Goal: Task Accomplishment & Management: Use online tool/utility

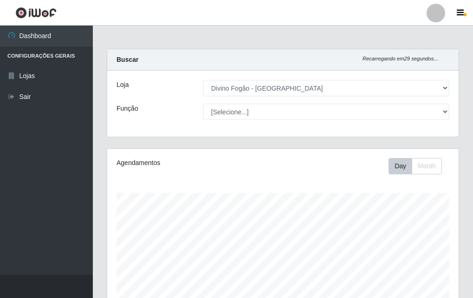
select select "499"
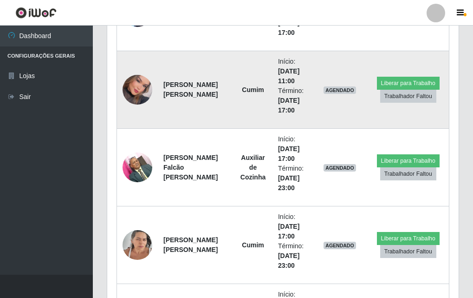
scroll to position [193, 352]
click at [148, 95] on img at bounding box center [138, 90] width 30 height 42
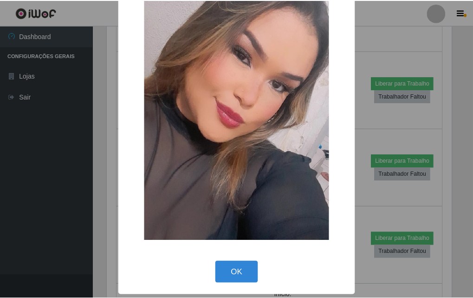
scroll to position [47, 0]
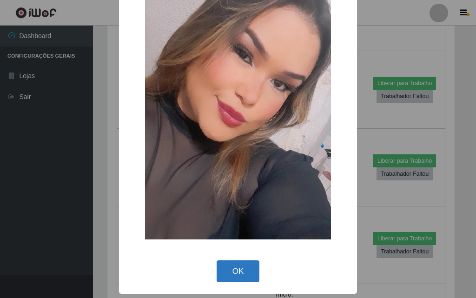
click at [219, 271] on button "OK" at bounding box center [238, 271] width 43 height 22
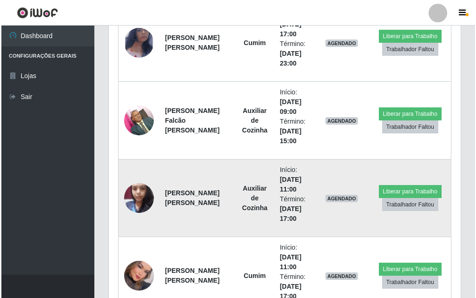
scroll to position [1195, 0]
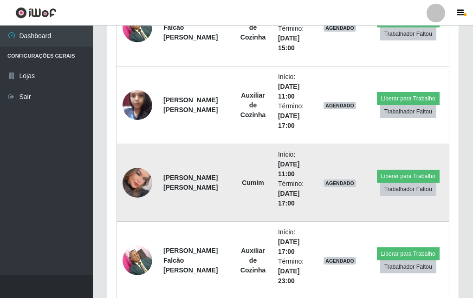
click at [138, 191] on img at bounding box center [138, 183] width 30 height 42
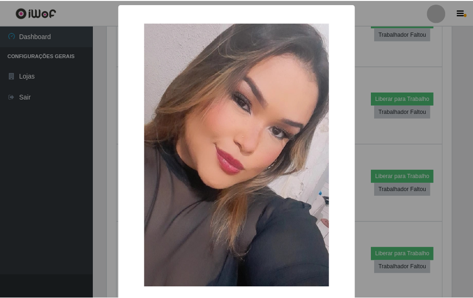
scroll to position [46, 0]
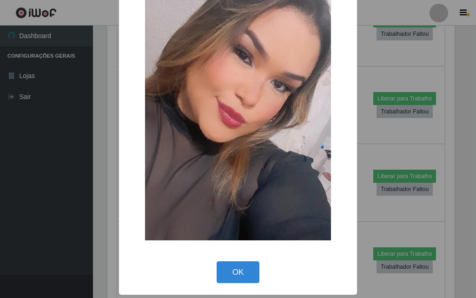
click at [211, 271] on div "OK Cancel" at bounding box center [237, 272] width 219 height 26
click at [225, 257] on div "× OK Cancel" at bounding box center [238, 126] width 238 height 337
drag, startPoint x: 220, startPoint y: 274, endPoint x: 217, endPoint y: 285, distance: 11.9
click at [219, 274] on button "OK" at bounding box center [238, 272] width 43 height 22
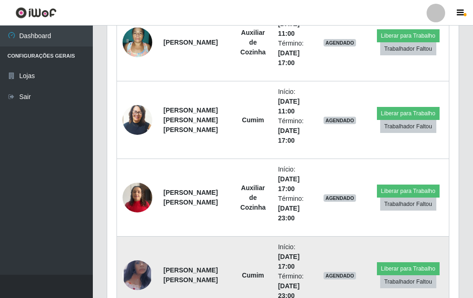
scroll to position [916, 0]
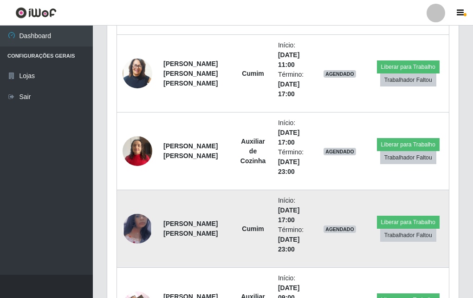
click at [135, 216] on img at bounding box center [138, 228] width 30 height 48
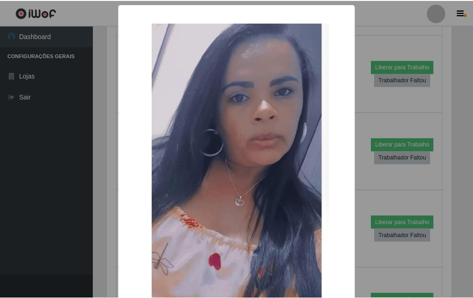
scroll to position [86, 0]
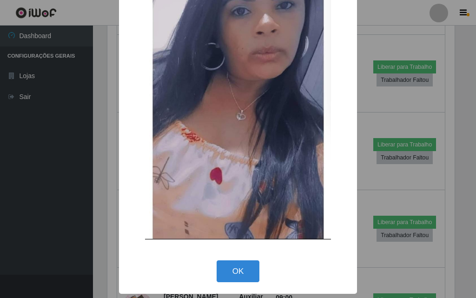
click at [170, 265] on div "OK Cancel" at bounding box center [237, 271] width 219 height 26
click at [246, 267] on button "OK" at bounding box center [238, 271] width 43 height 22
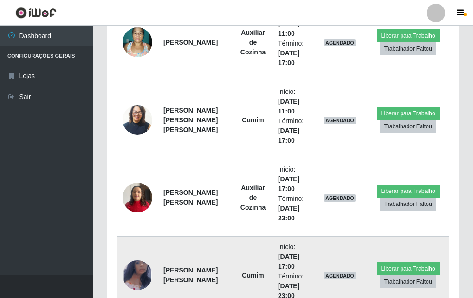
scroll to position [776, 0]
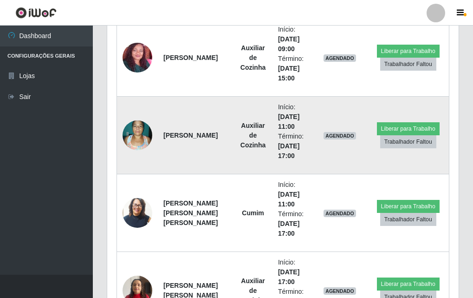
click at [149, 144] on img at bounding box center [138, 134] width 30 height 39
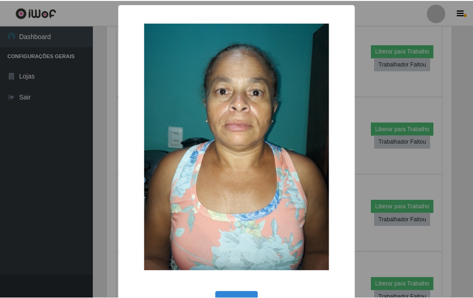
scroll to position [31, 0]
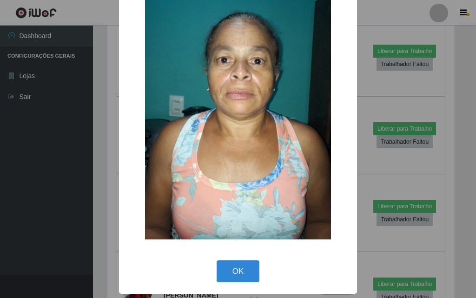
drag, startPoint x: 234, startPoint y: 264, endPoint x: 223, endPoint y: 284, distance: 22.9
click at [223, 284] on div "OK Cancel" at bounding box center [237, 271] width 219 height 26
click at [223, 272] on button "OK" at bounding box center [238, 271] width 43 height 22
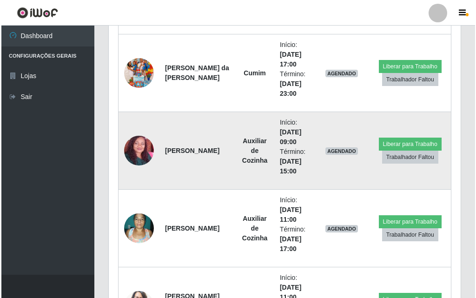
scroll to position [637, 0]
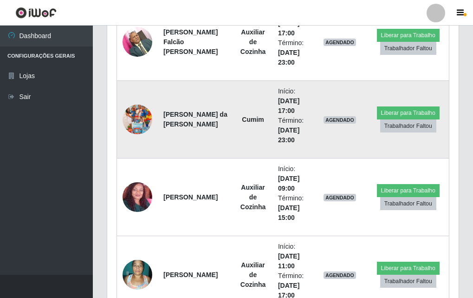
click at [128, 129] on img at bounding box center [138, 119] width 30 height 53
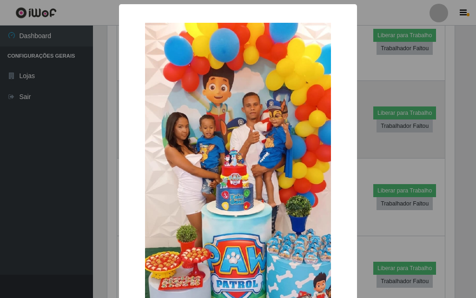
scroll to position [0, 0]
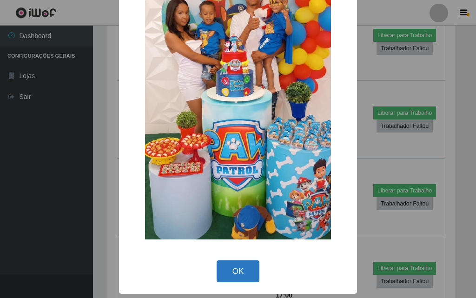
click at [232, 274] on button "OK" at bounding box center [238, 271] width 43 height 22
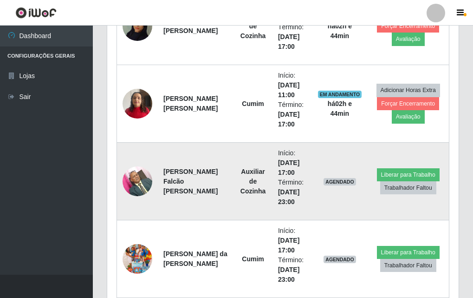
click at [136, 171] on img at bounding box center [138, 180] width 30 height 39
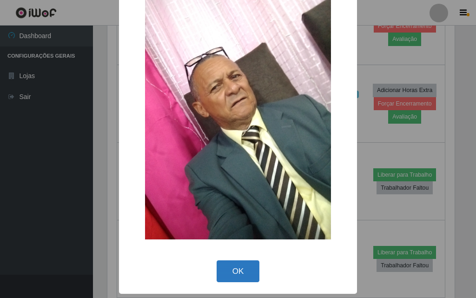
click at [242, 263] on button "OK" at bounding box center [238, 271] width 43 height 22
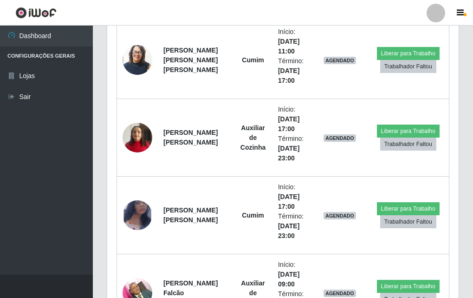
scroll to position [976, 0]
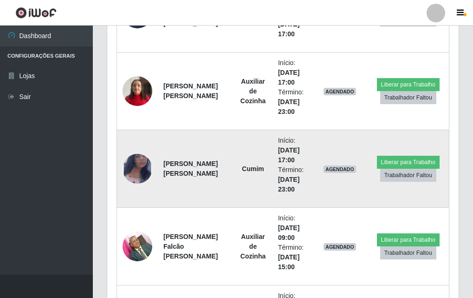
click at [134, 168] on img at bounding box center [138, 169] width 30 height 48
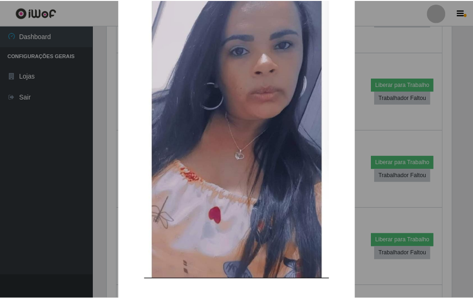
scroll to position [86, 0]
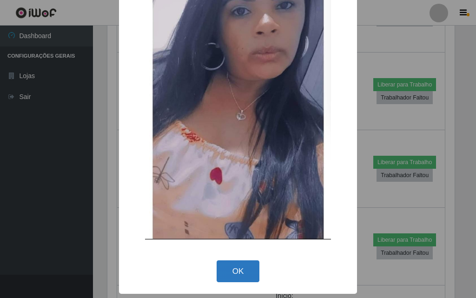
click at [239, 270] on button "OK" at bounding box center [238, 271] width 43 height 22
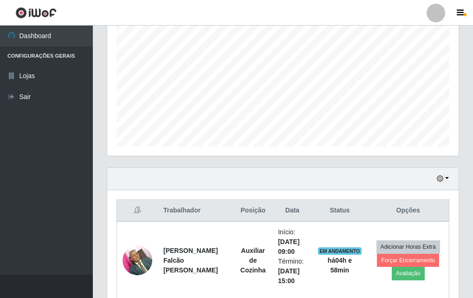
scroll to position [139, 0]
